Goal: Task Accomplishment & Management: Manage account settings

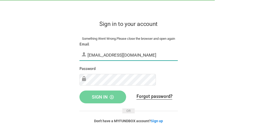
type input "[EMAIL_ADDRESS][DOMAIN_NAME]"
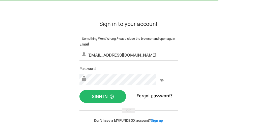
scroll to position [13, 0]
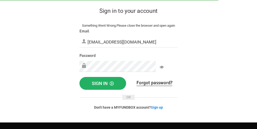
click at [114, 86] on span "Sign in" at bounding box center [103, 83] width 22 height 5
